Goal: Transaction & Acquisition: Purchase product/service

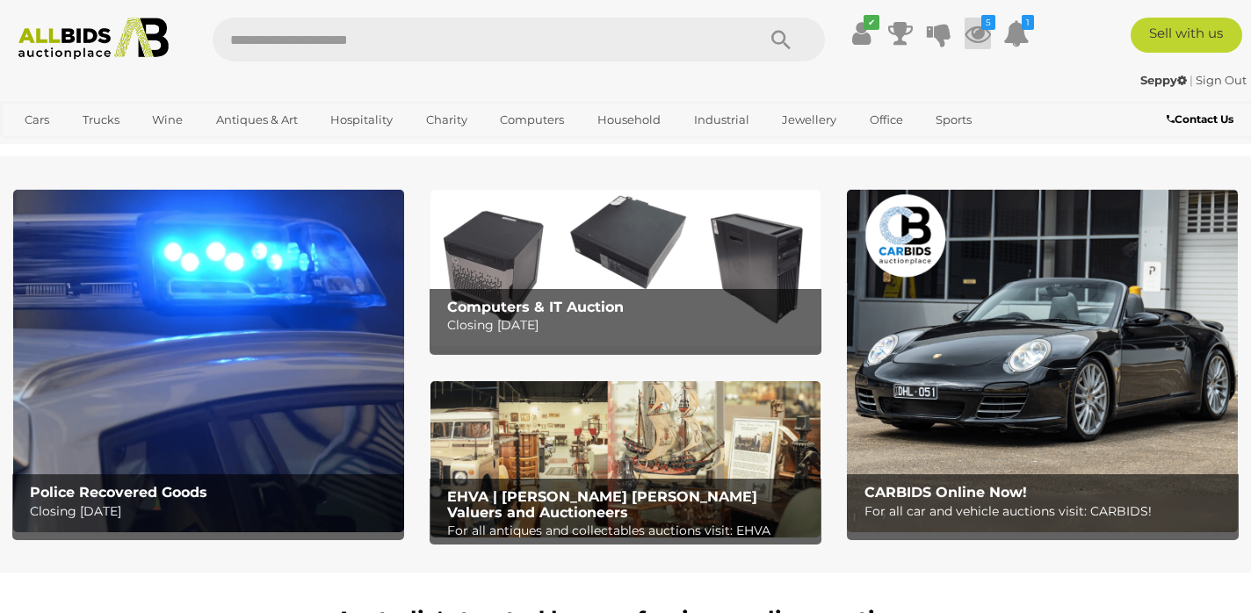
click at [977, 32] on icon at bounding box center [978, 34] width 26 height 32
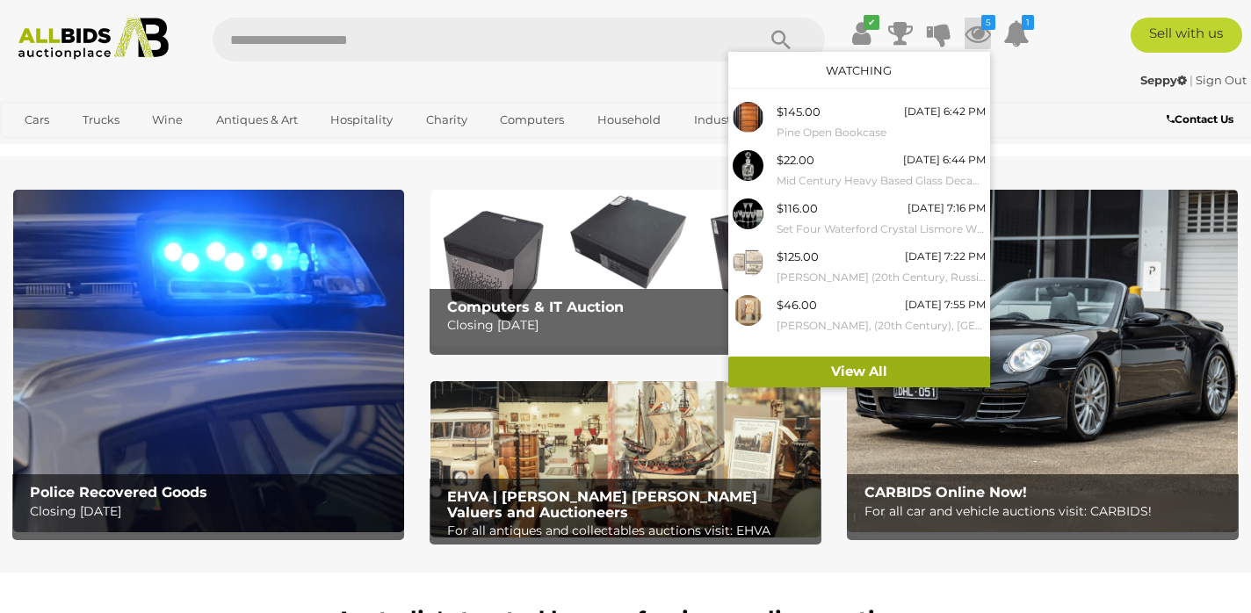
click at [865, 371] on link "View All" at bounding box center [859, 372] width 262 height 31
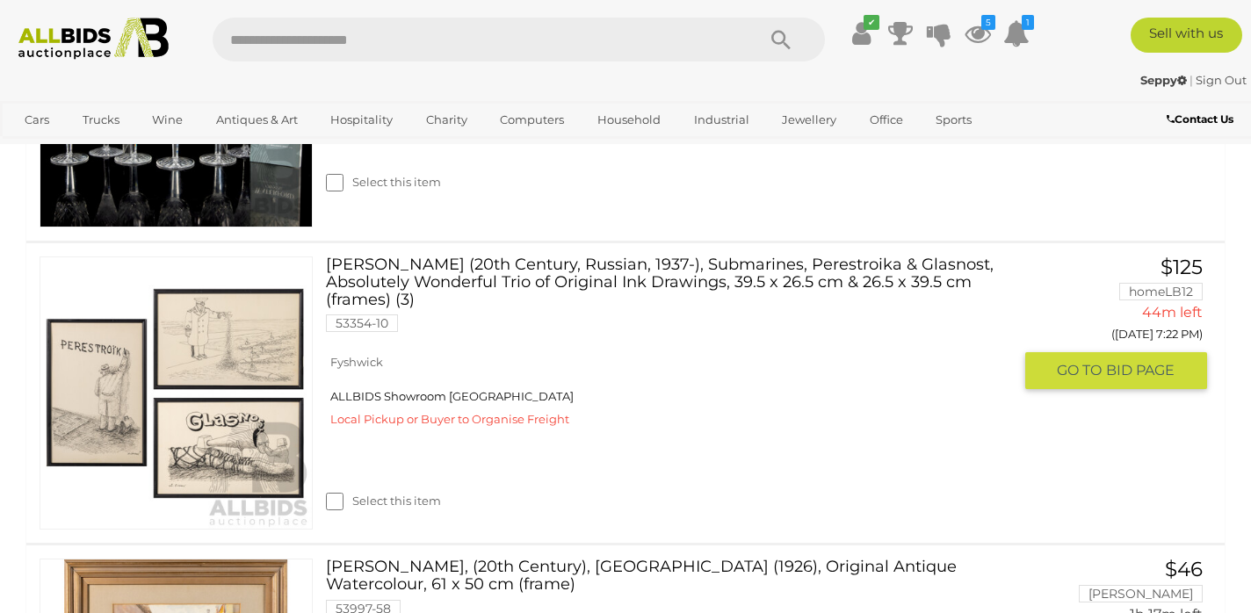
scroll to position [1173, 0]
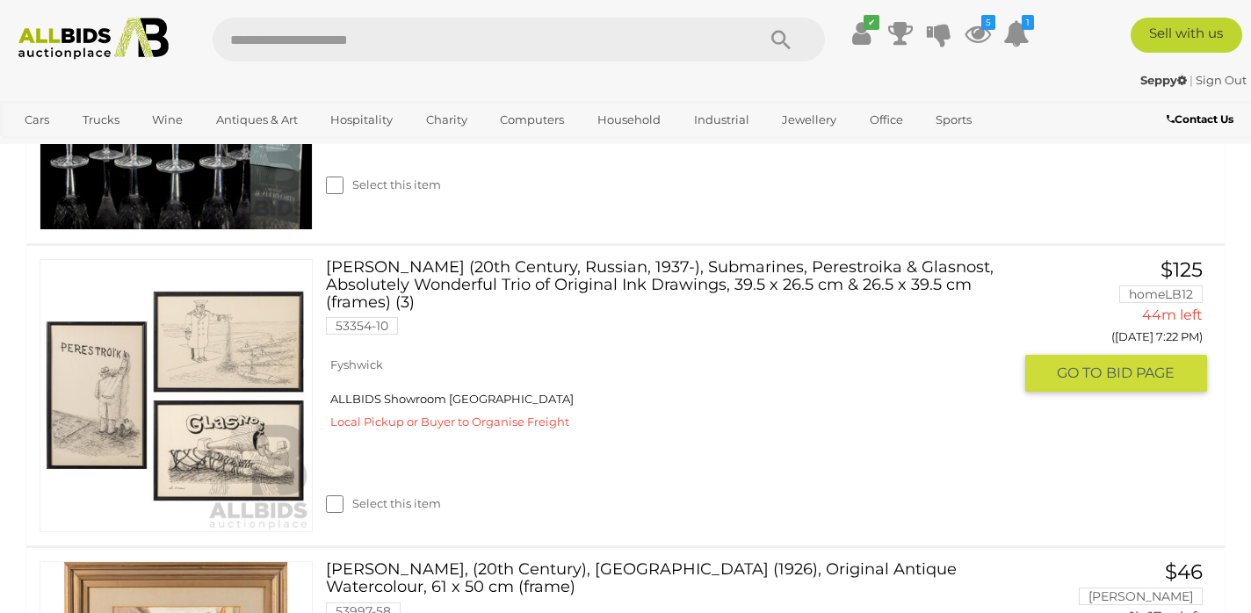
click at [126, 380] on link at bounding box center [176, 395] width 273 height 273
click at [448, 259] on link "Slava Syssoev (20th Century, Russian, 1937-), Submarines, Perestroika & Glasnos…" at bounding box center [675, 303] width 673 height 89
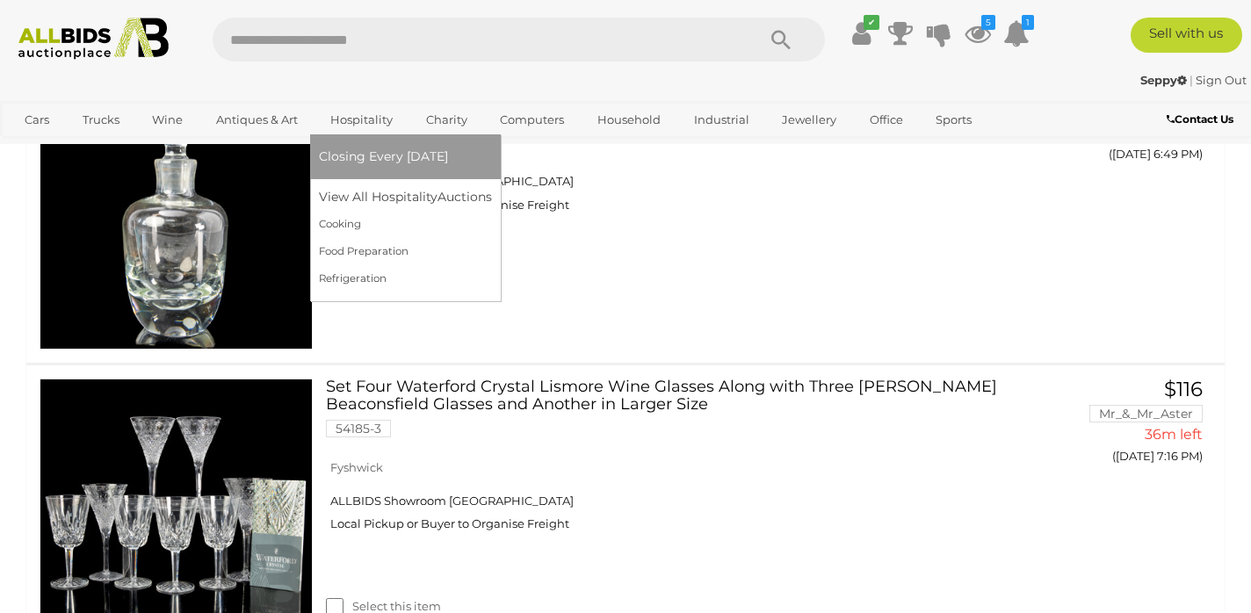
scroll to position [518, 0]
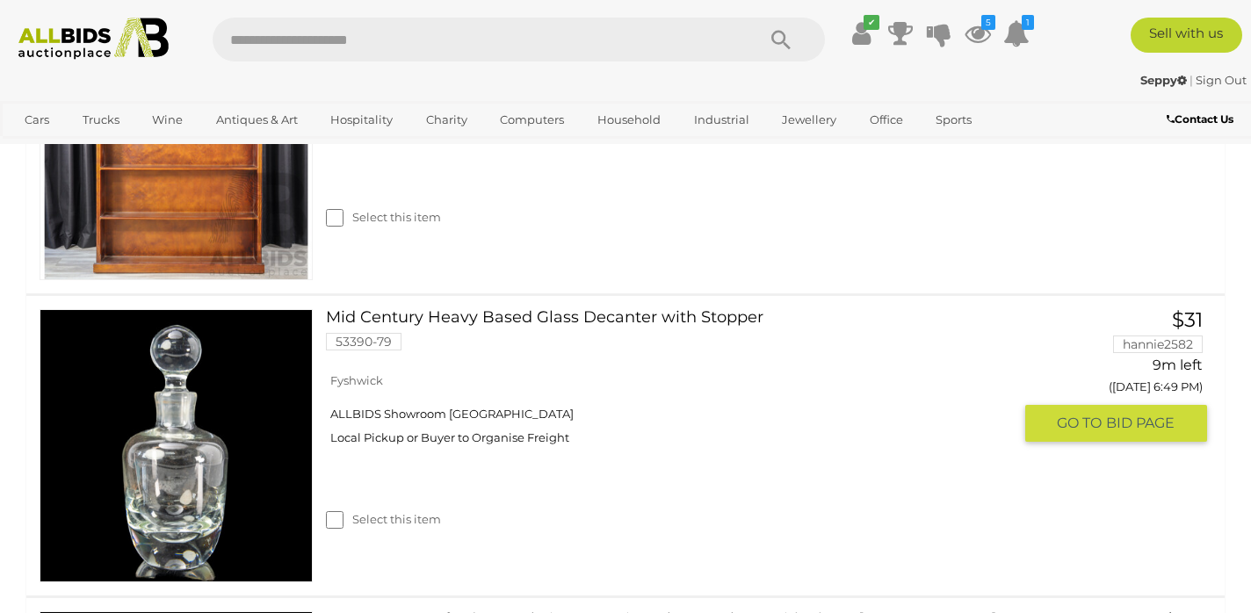
click at [194, 413] on link at bounding box center [176, 445] width 273 height 273
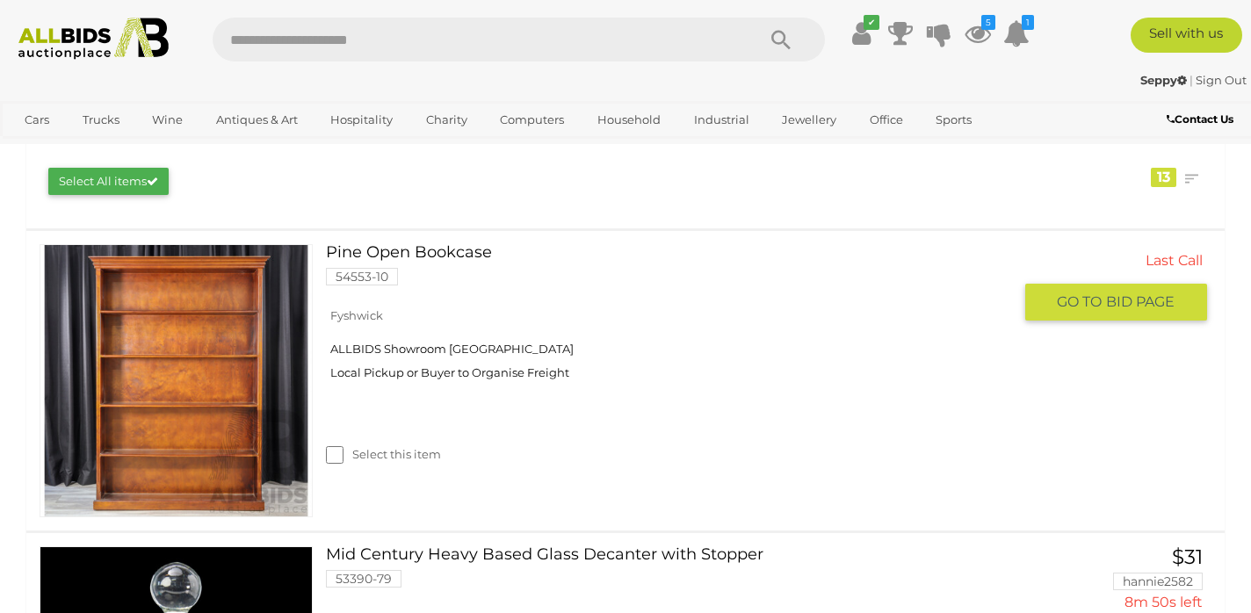
scroll to position [279, 0]
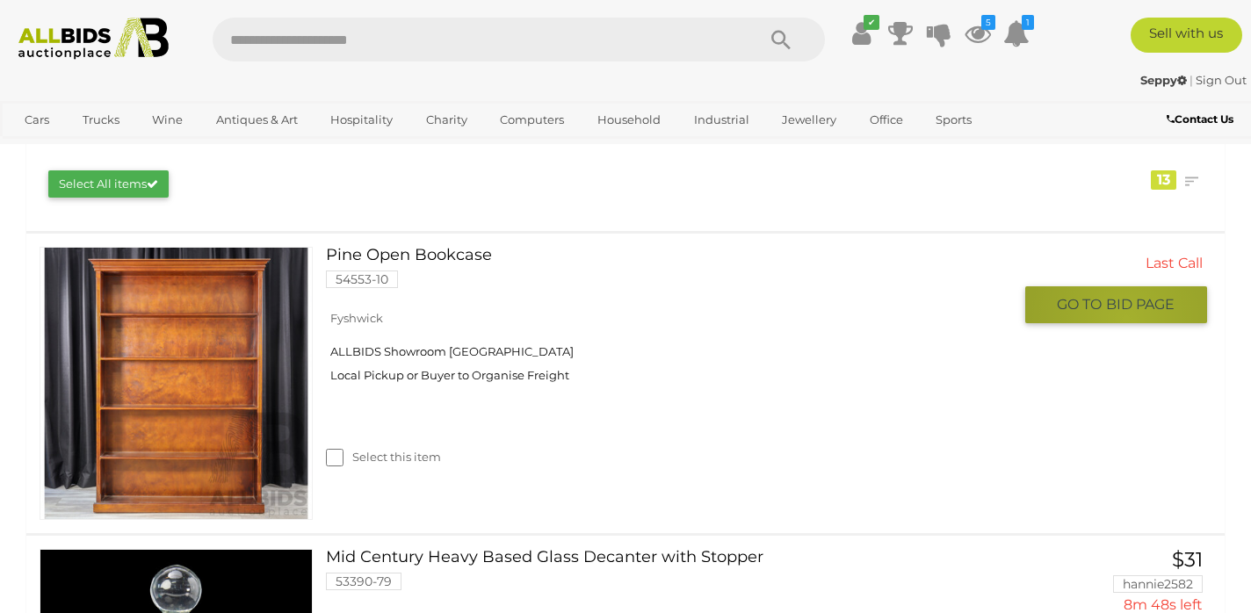
click at [1126, 315] on button "GO TO BID PAGE" at bounding box center [1116, 304] width 182 height 36
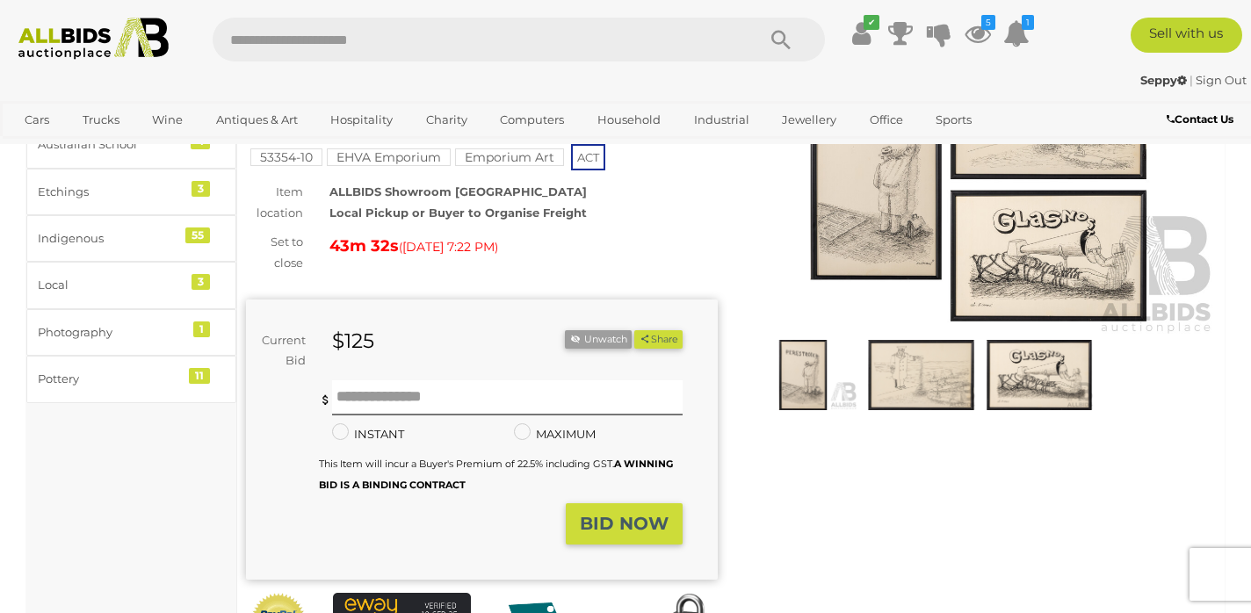
scroll to position [209, 0]
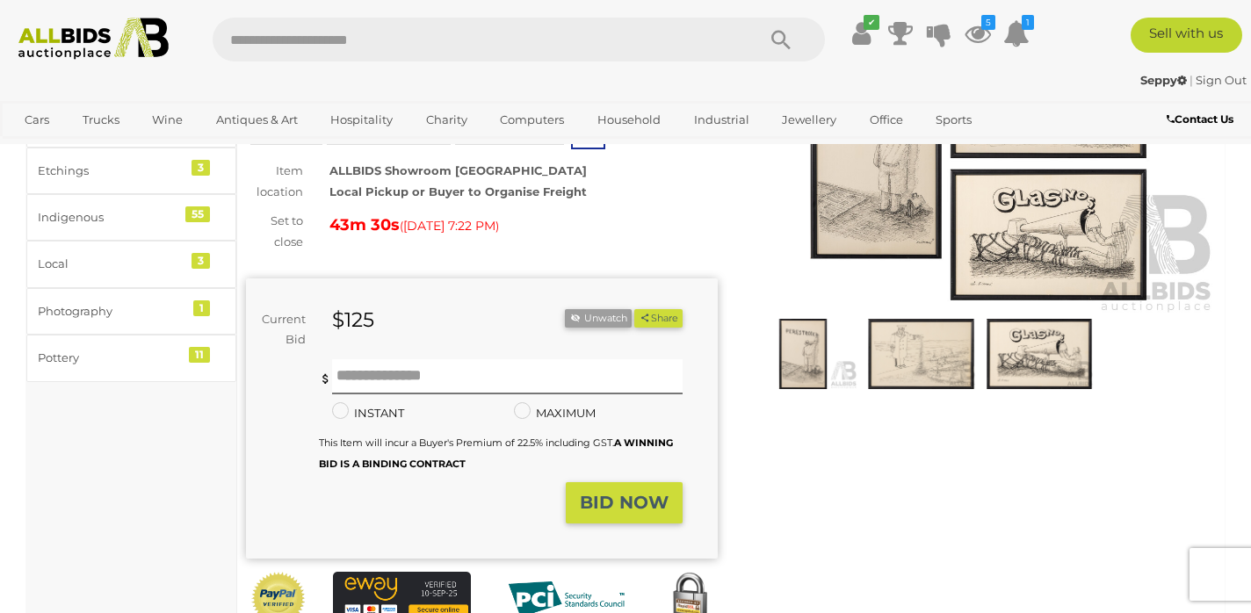
click at [845, 225] on img at bounding box center [980, 163] width 472 height 304
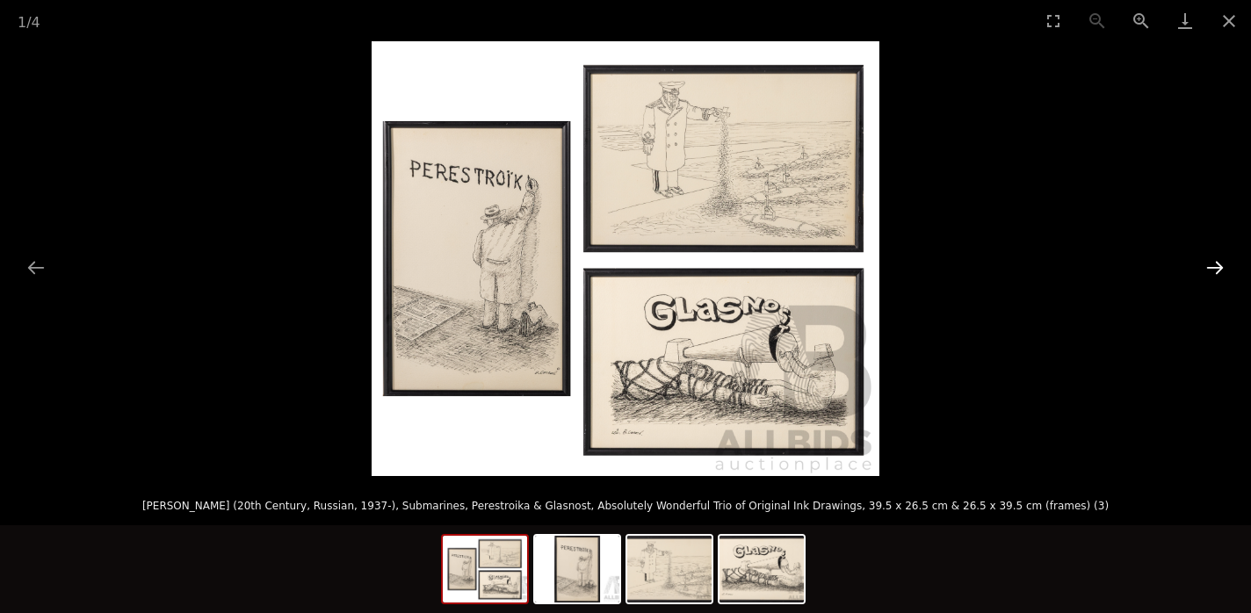
click at [1212, 267] on button "Next slide" at bounding box center [1215, 267] width 37 height 34
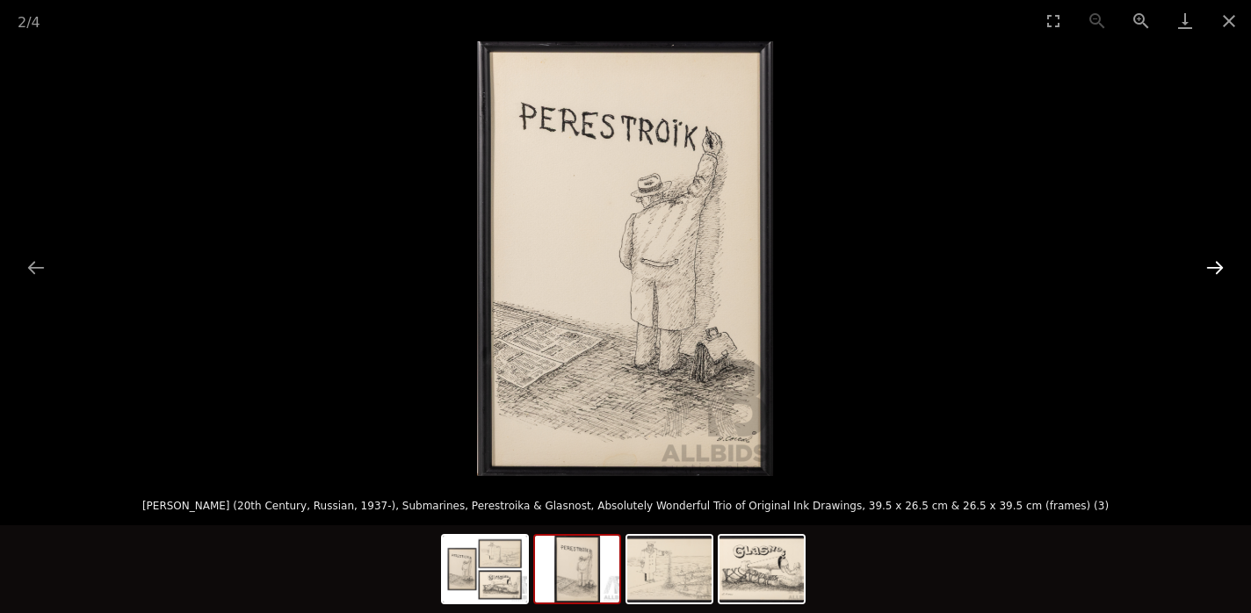
click at [1212, 268] on button "Next slide" at bounding box center [1215, 267] width 37 height 34
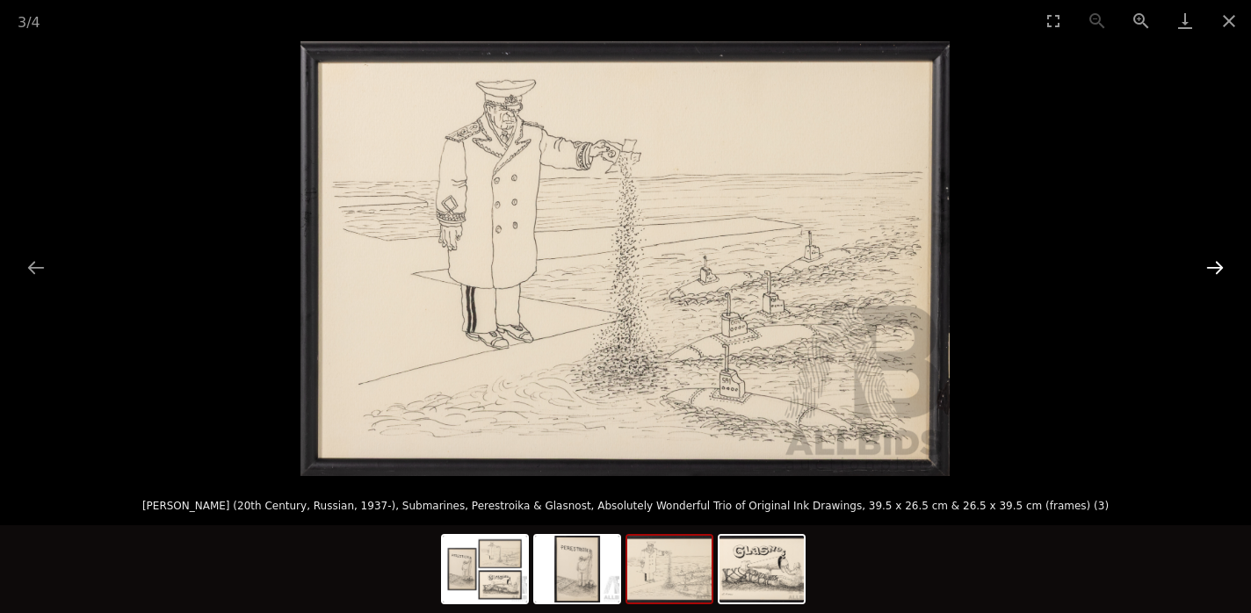
click at [1212, 268] on button "Next slide" at bounding box center [1215, 267] width 37 height 34
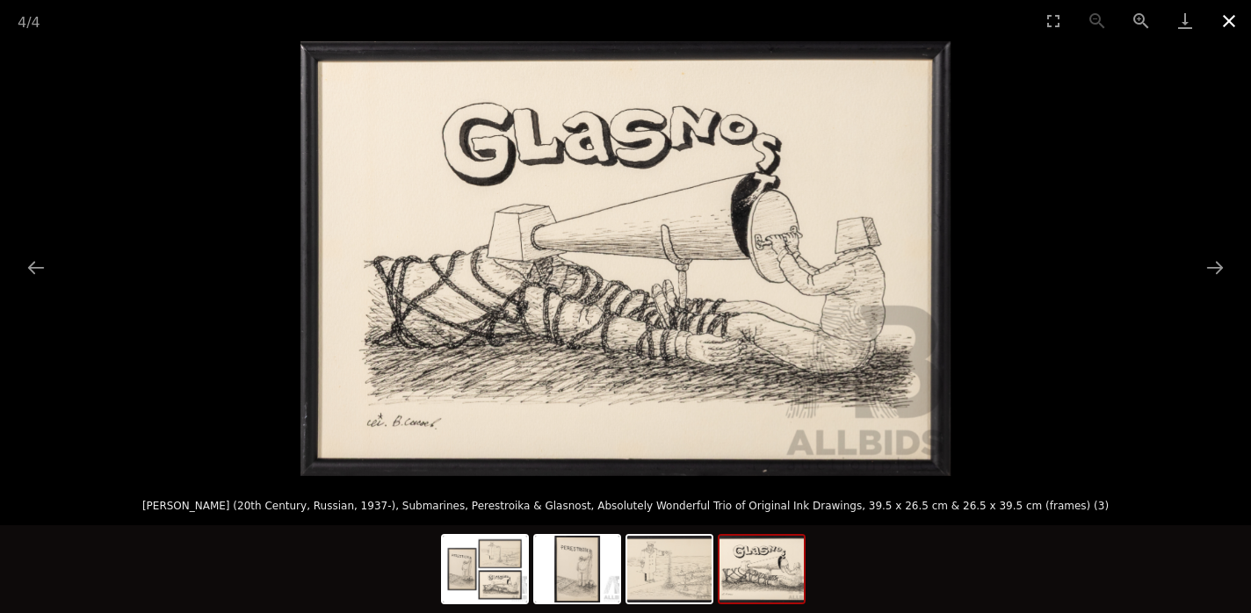
click at [1228, 19] on button "Close gallery" at bounding box center [1229, 20] width 44 height 41
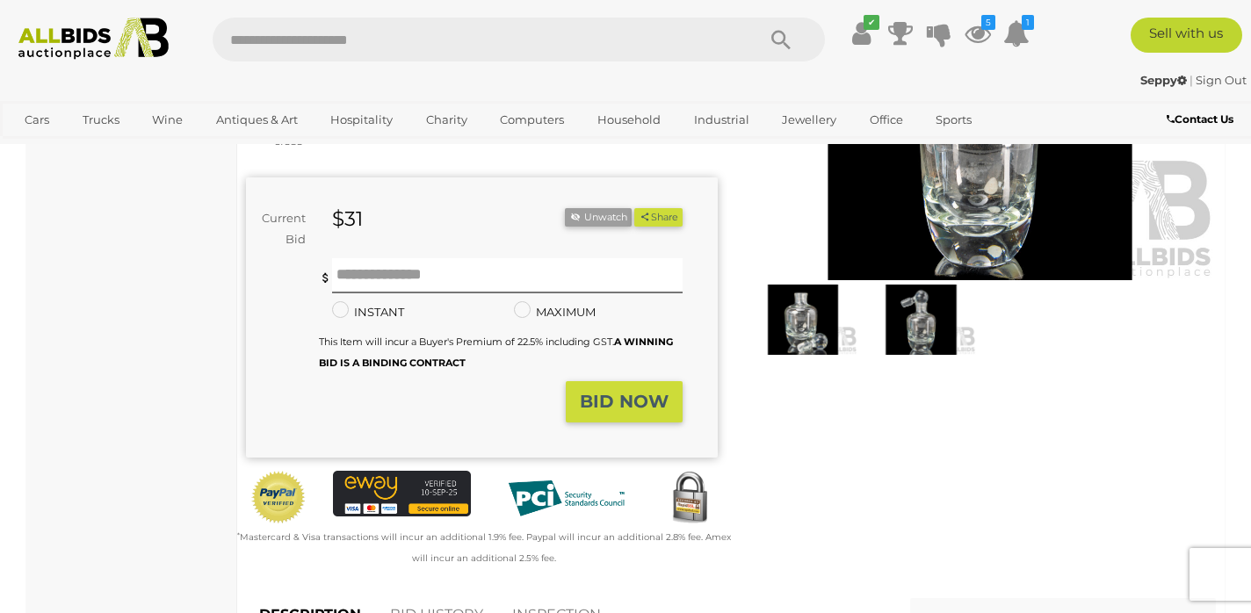
scroll to position [245, 0]
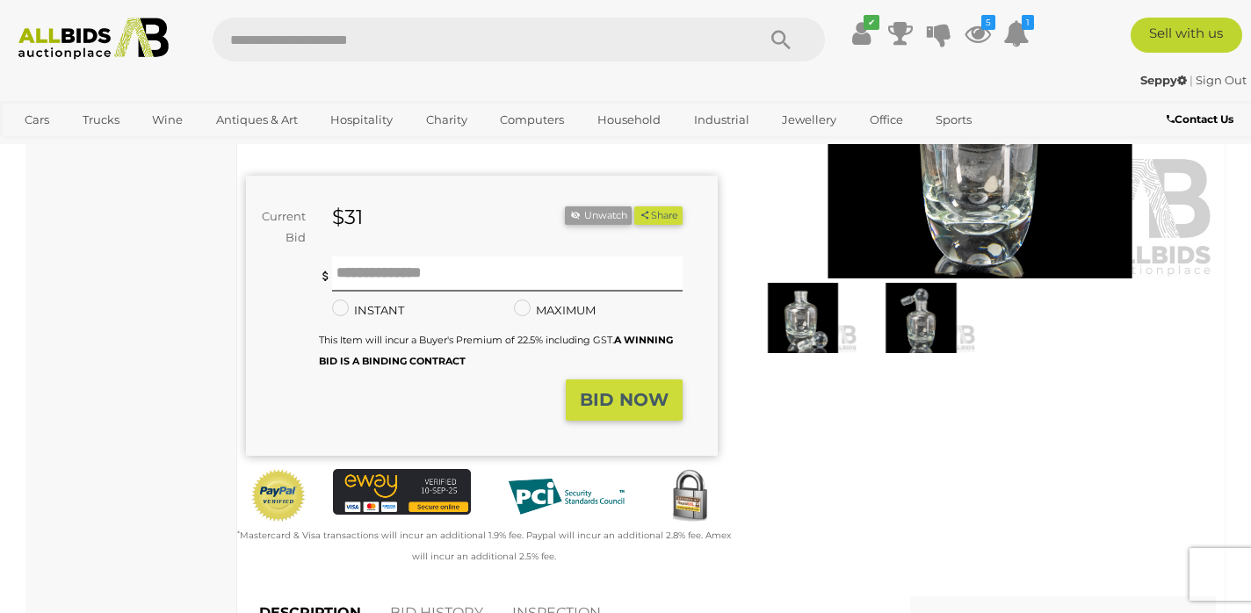
click at [904, 330] on img at bounding box center [920, 318] width 109 height 70
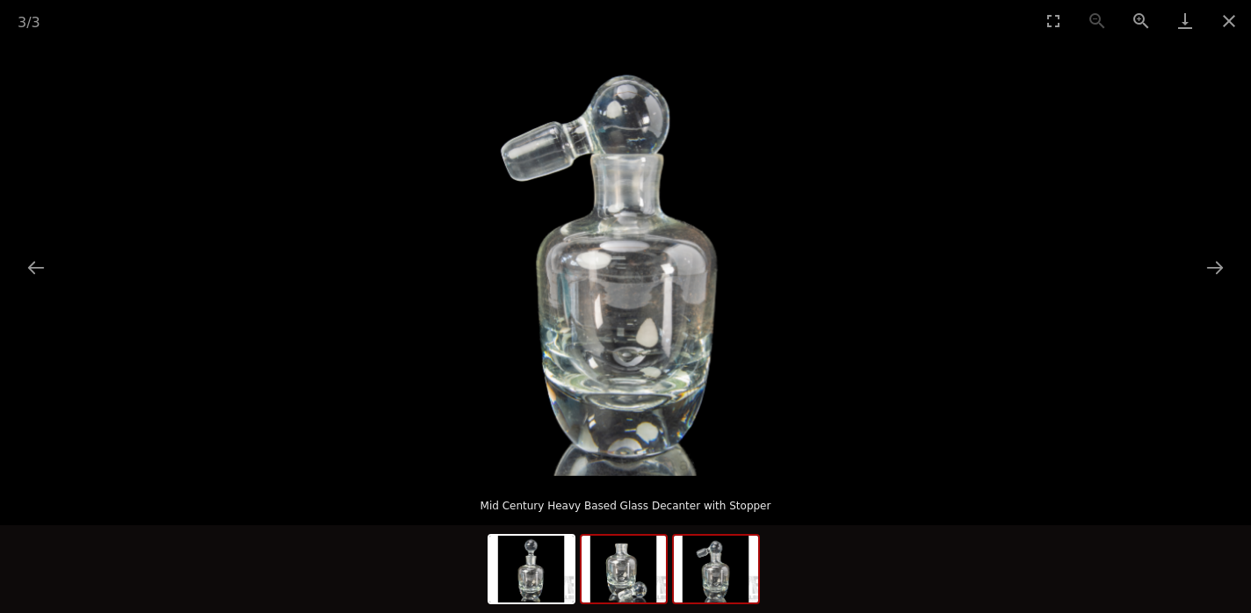
click at [628, 555] on img at bounding box center [624, 569] width 84 height 67
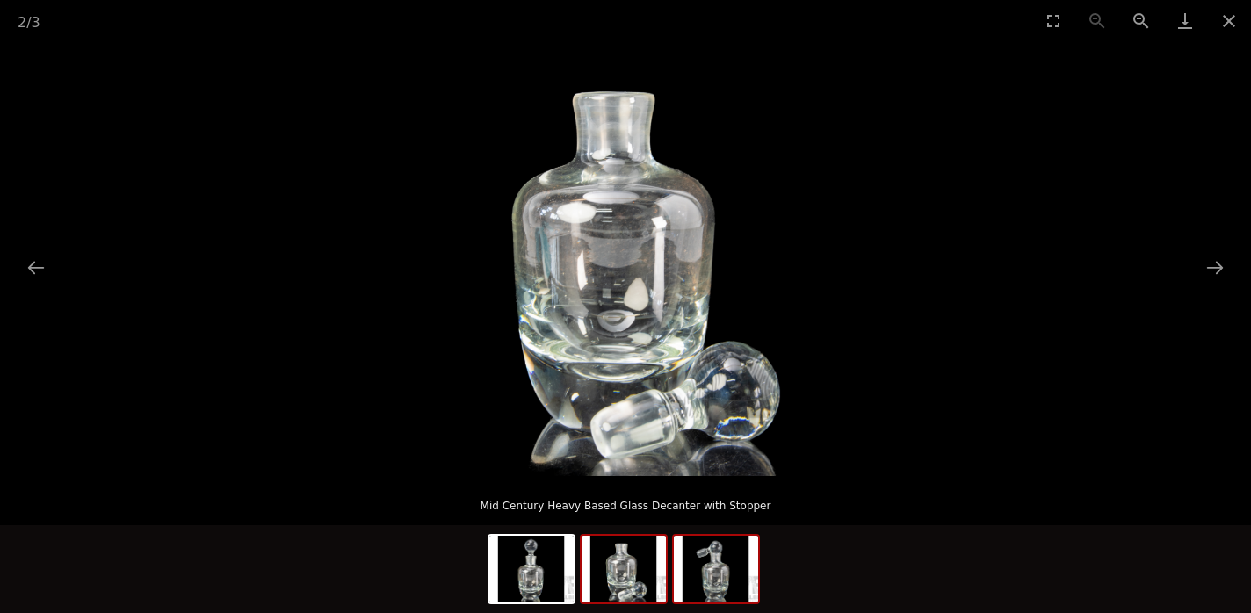
click at [737, 567] on img at bounding box center [716, 569] width 84 height 67
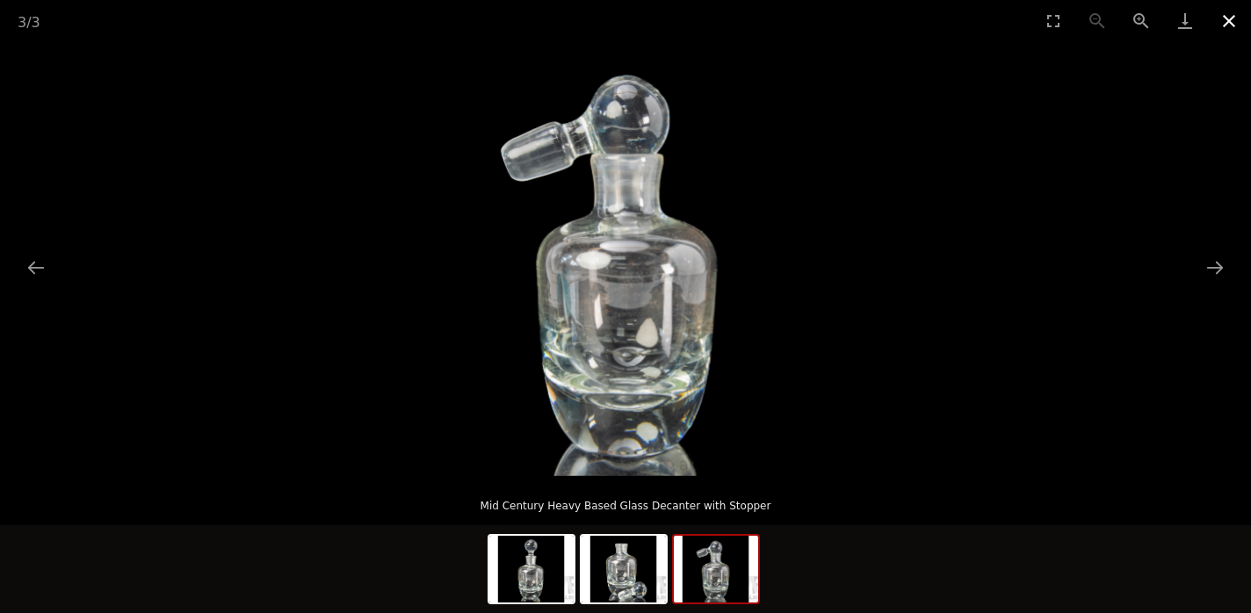
click at [1227, 21] on button "Close gallery" at bounding box center [1229, 20] width 44 height 41
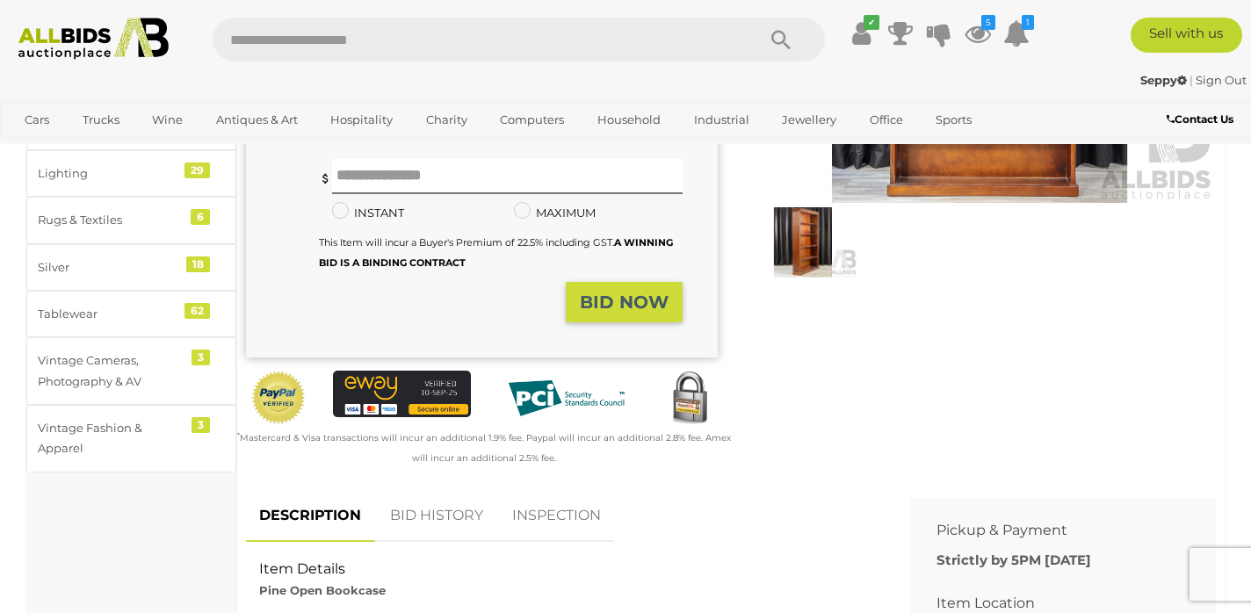
scroll to position [327, 0]
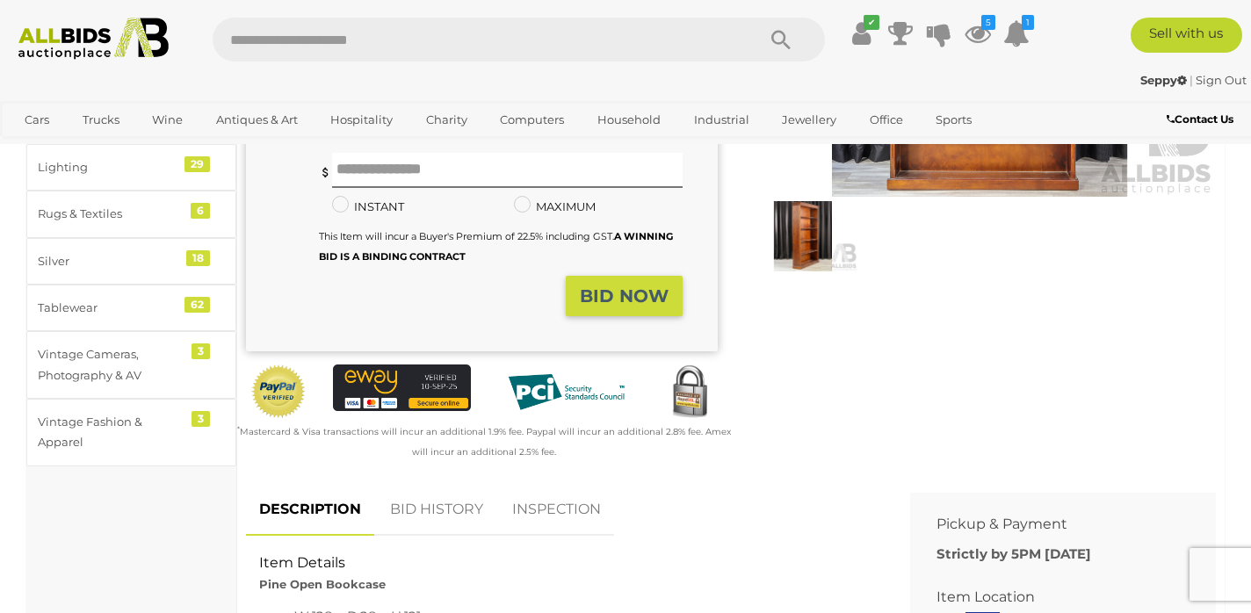
click at [453, 497] on link "BID HISTORY" at bounding box center [436, 510] width 119 height 52
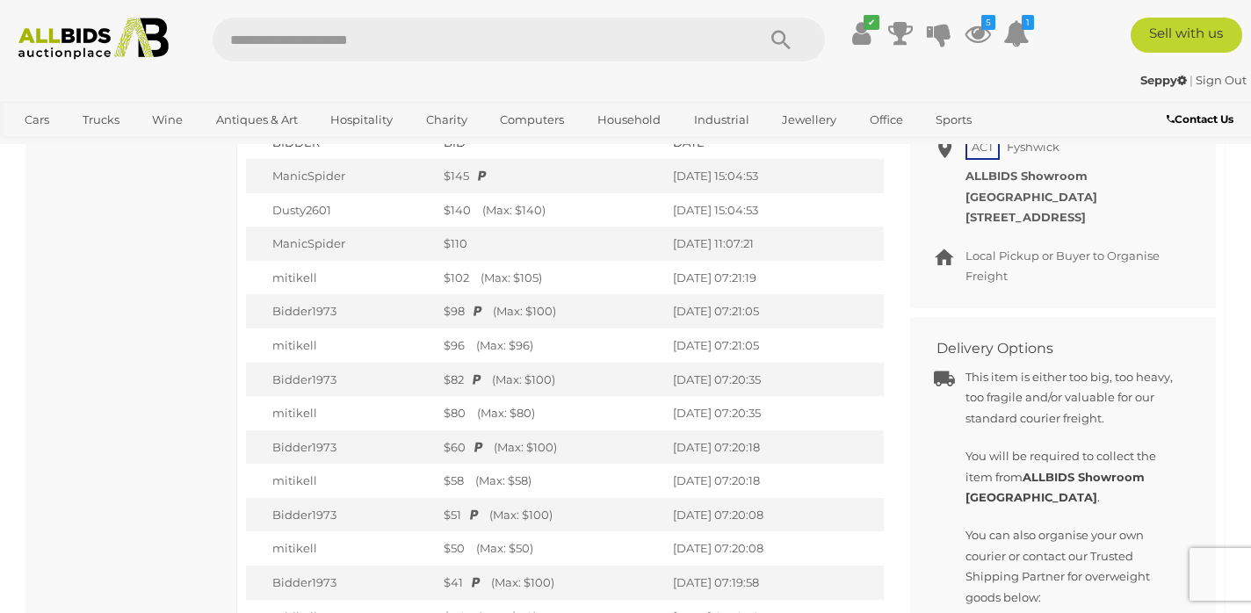
scroll to position [804, 0]
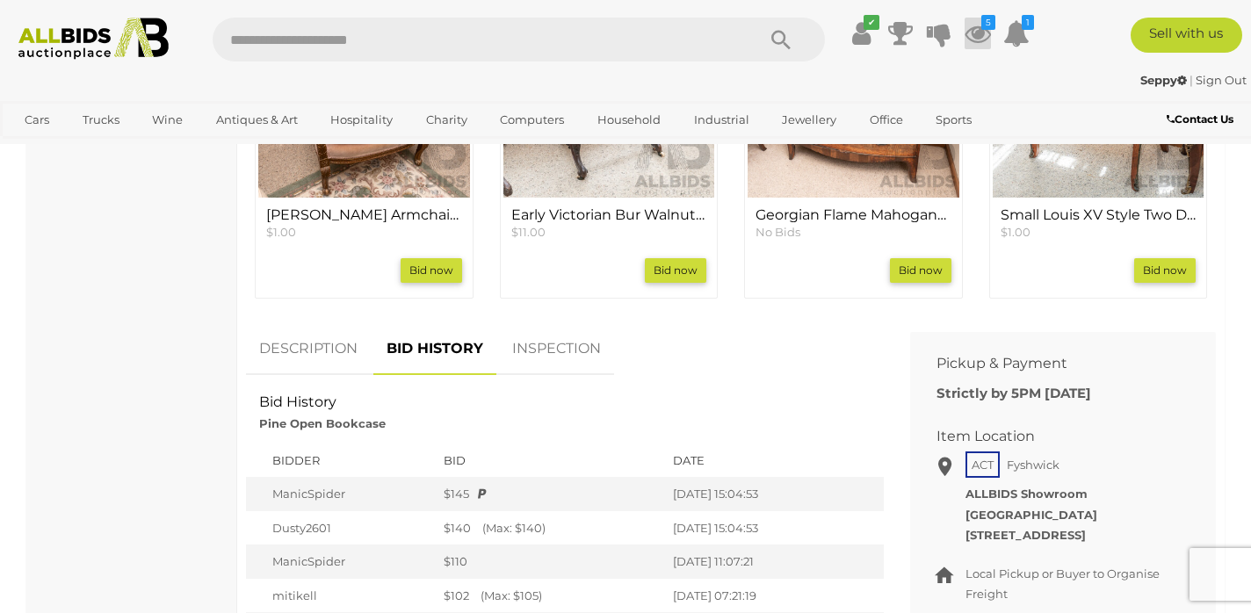
click at [981, 32] on icon at bounding box center [978, 34] width 26 height 32
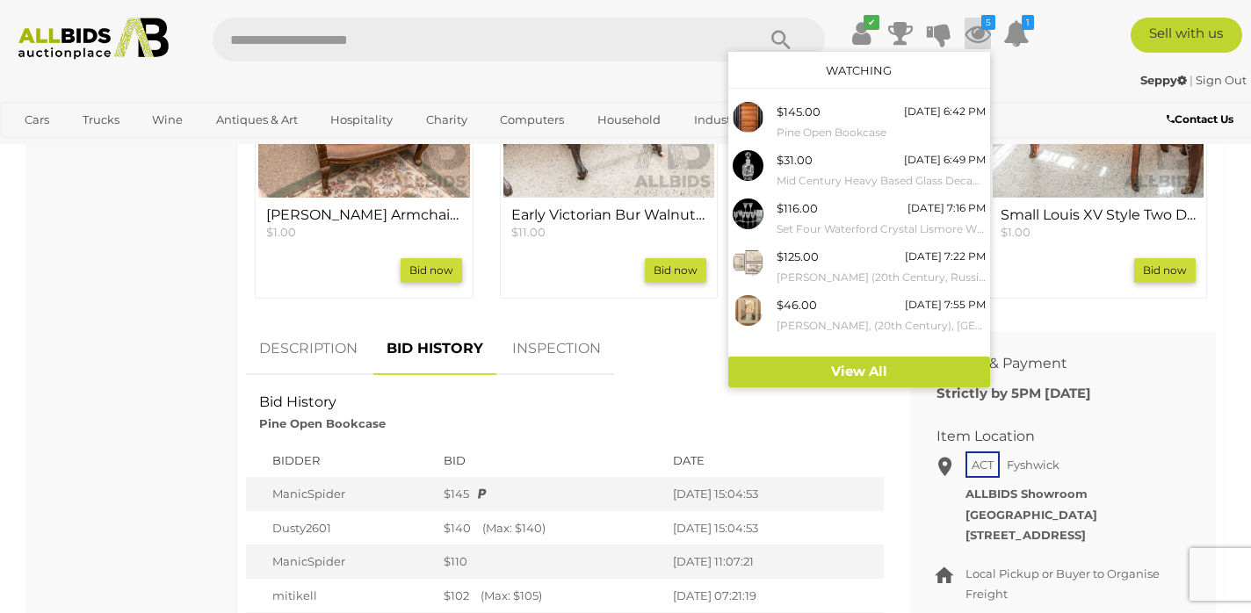
click at [202, 198] on div "Antiques, Art & Memorabilia Antique & Vintage Furniture 125 Asian Art & Antique…" at bounding box center [131, 316] width 211 height 1836
